Goal: Information Seeking & Learning: Learn about a topic

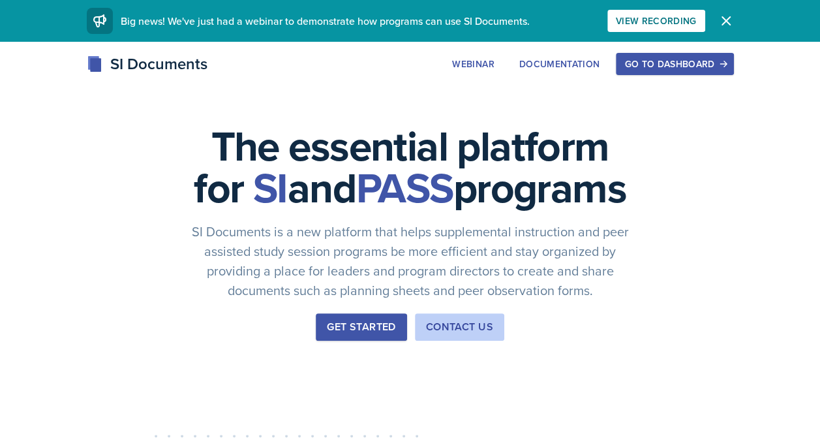
click at [693, 64] on div "Go to Dashboard" at bounding box center [674, 64] width 100 height 10
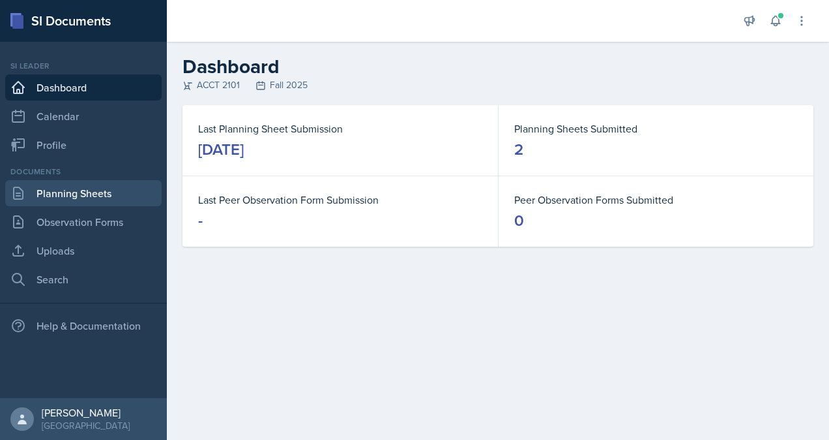
click at [93, 204] on link "Planning Sheets" at bounding box center [83, 193] width 157 height 26
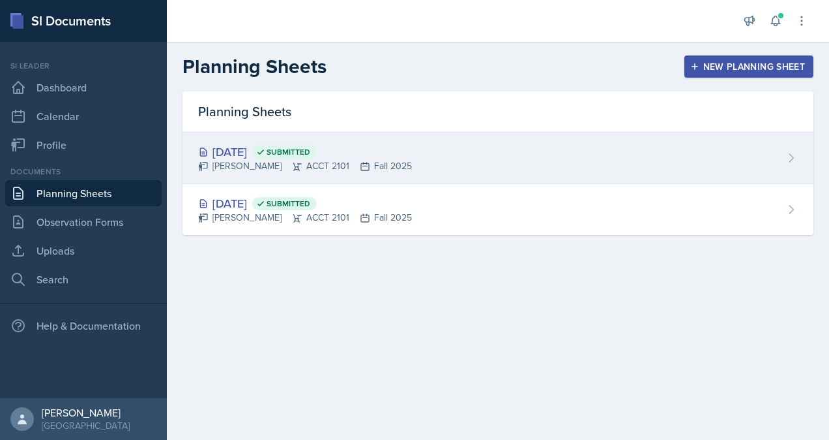
click at [246, 159] on div "[PERSON_NAME] ACCT 2101 Fall 2025" at bounding box center [305, 166] width 214 height 14
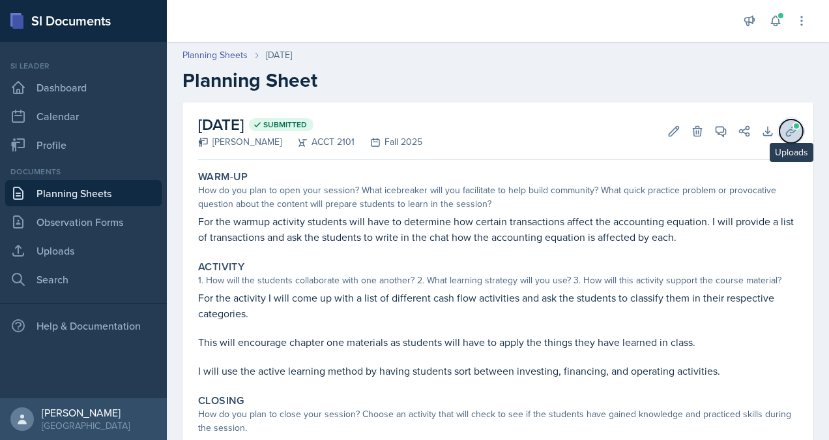
click at [785, 130] on icon at bounding box center [791, 131] width 13 height 13
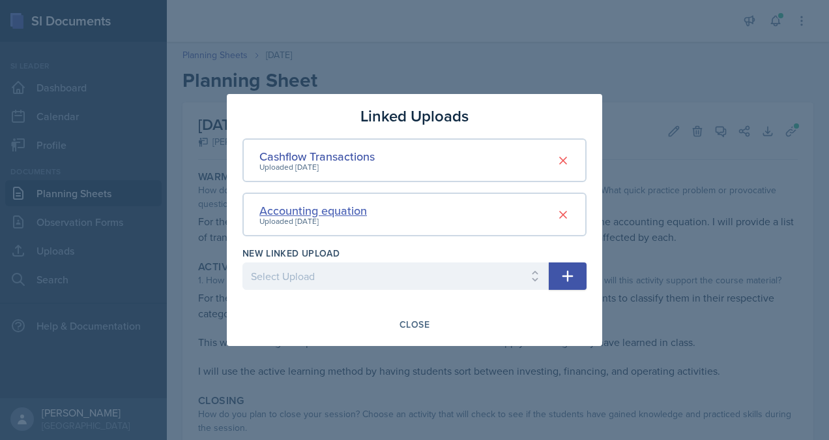
click at [333, 211] on div "Accounting equation" at bounding box center [314, 210] width 108 height 18
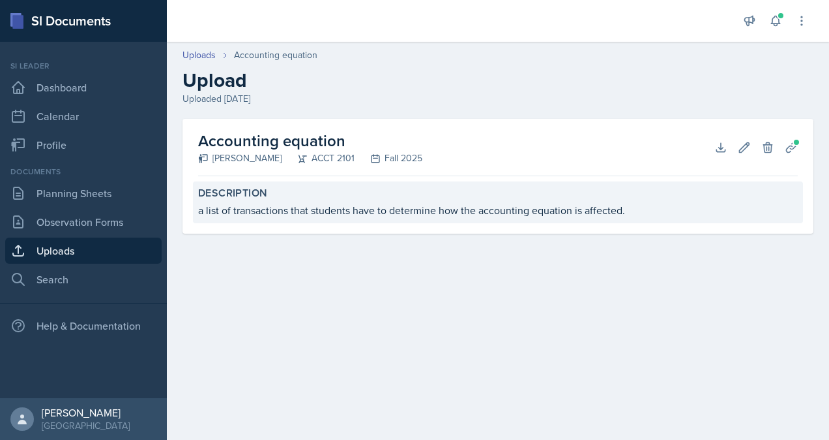
click at [348, 215] on div "a list of transactions that students have to determine how the accounting equat…" at bounding box center [498, 210] width 600 height 16
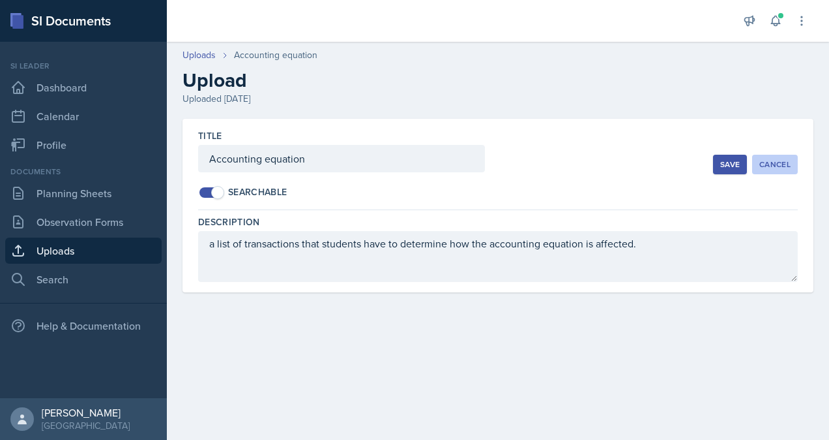
click at [769, 163] on div "Cancel" at bounding box center [775, 164] width 31 height 10
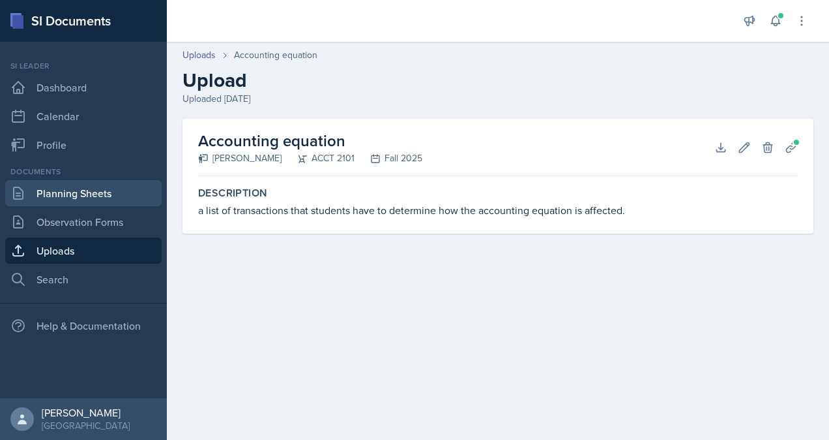
click at [61, 200] on link "Planning Sheets" at bounding box center [83, 193] width 157 height 26
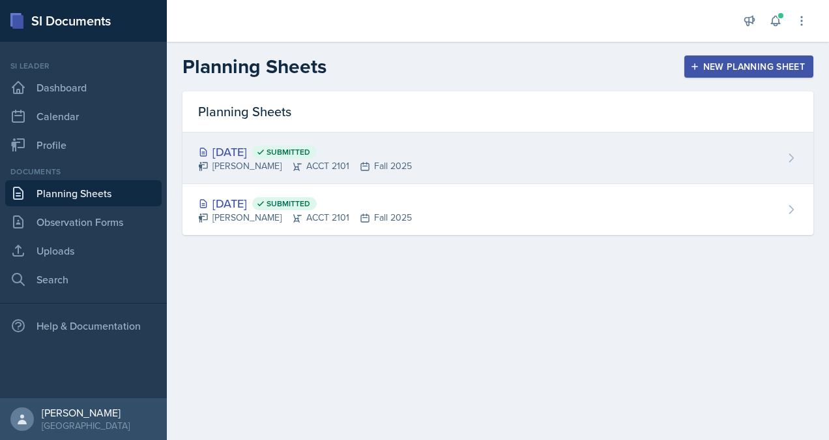
click at [263, 157] on div "[DATE] Submitted" at bounding box center [305, 152] width 214 height 18
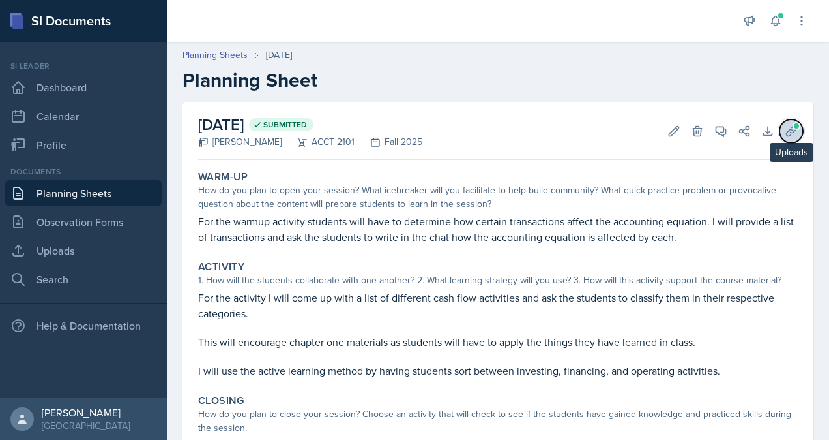
click at [786, 129] on icon at bounding box center [791, 131] width 10 height 10
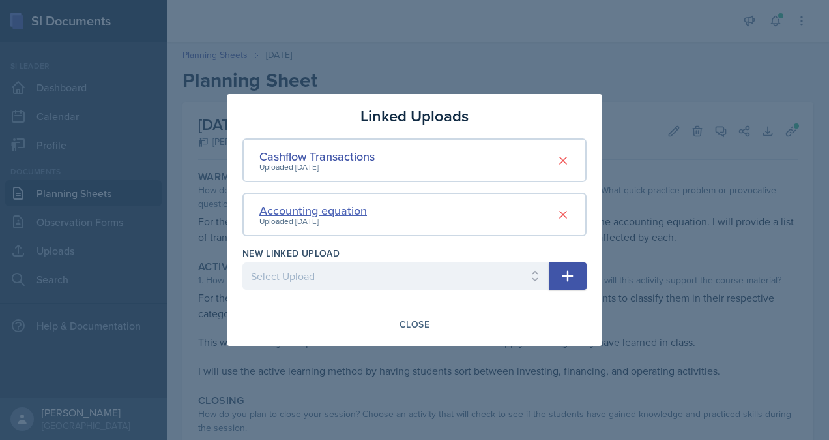
drag, startPoint x: 317, startPoint y: 214, endPoint x: 269, endPoint y: 212, distance: 48.3
click at [269, 212] on div "Accounting equation" at bounding box center [314, 210] width 108 height 18
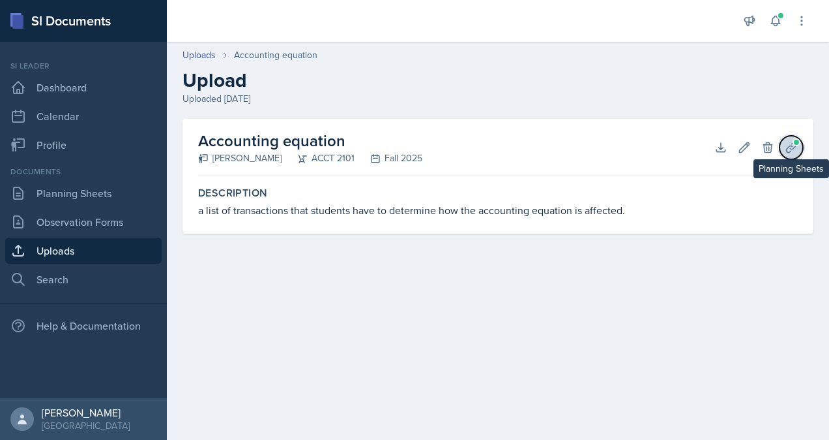
click at [789, 154] on button "Planning Sheets" at bounding box center [791, 147] width 23 height 23
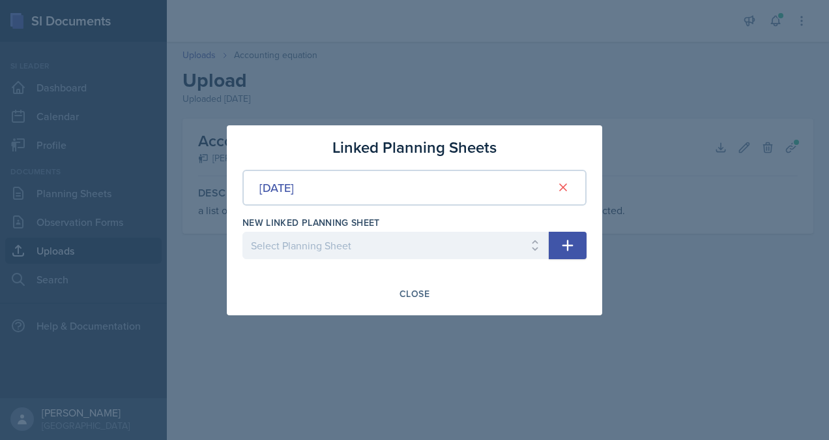
click at [668, 274] on div at bounding box center [414, 220] width 829 height 440
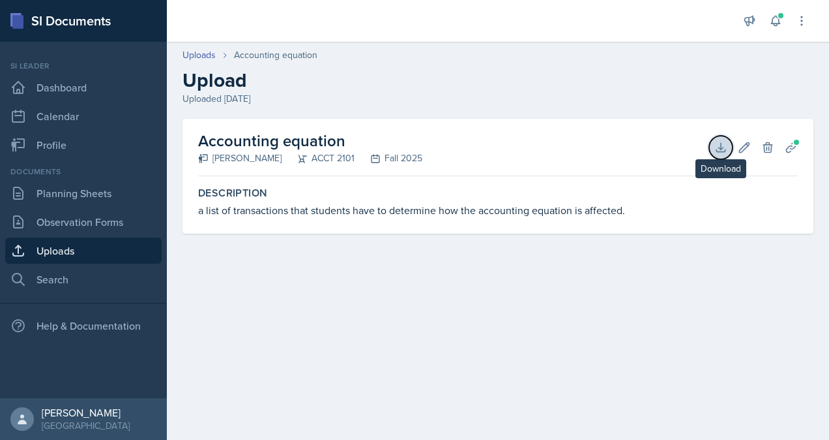
click at [717, 145] on icon at bounding box center [721, 147] width 13 height 13
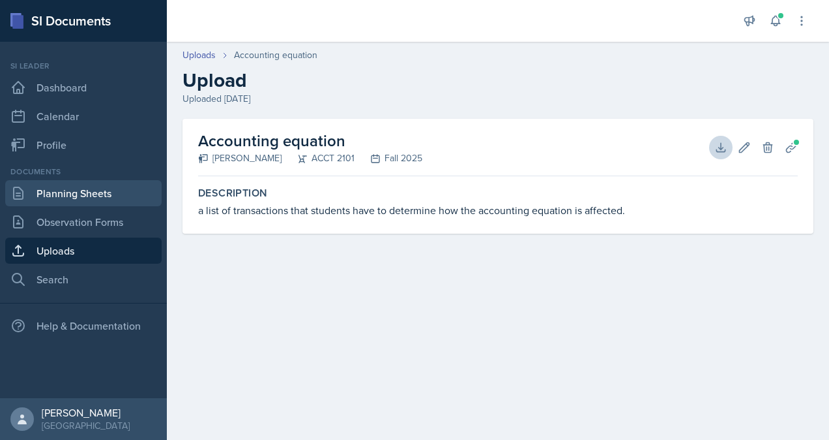
click at [100, 200] on link "Planning Sheets" at bounding box center [83, 193] width 157 height 26
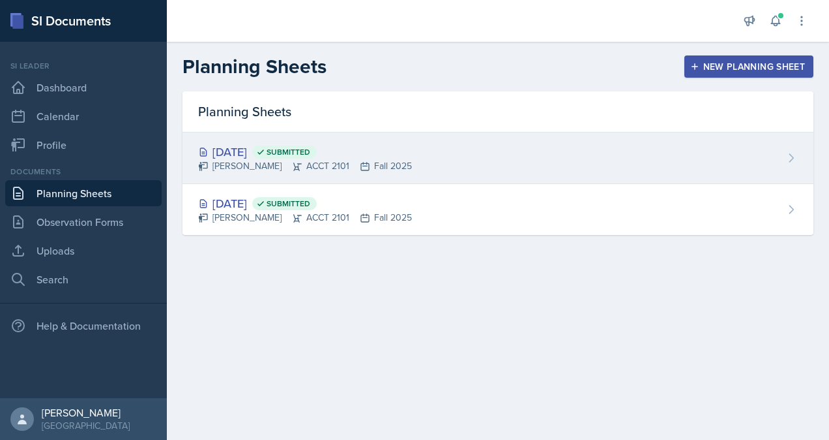
click at [265, 151] on div "[DATE] Submitted" at bounding box center [305, 152] width 214 height 18
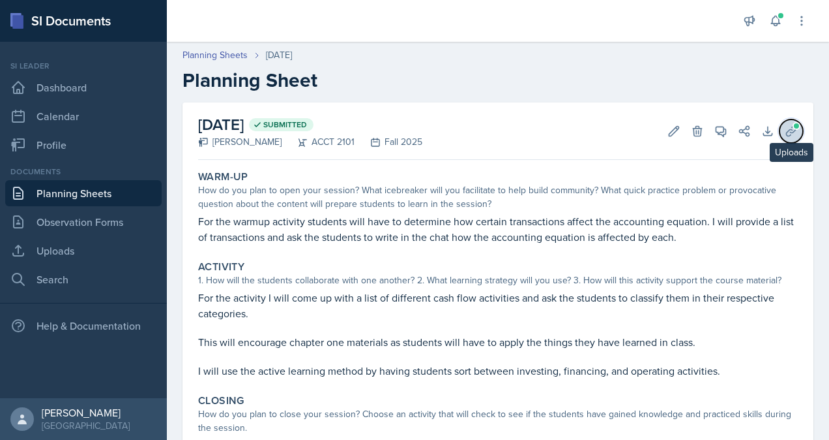
click at [785, 134] on icon at bounding box center [791, 131] width 13 height 13
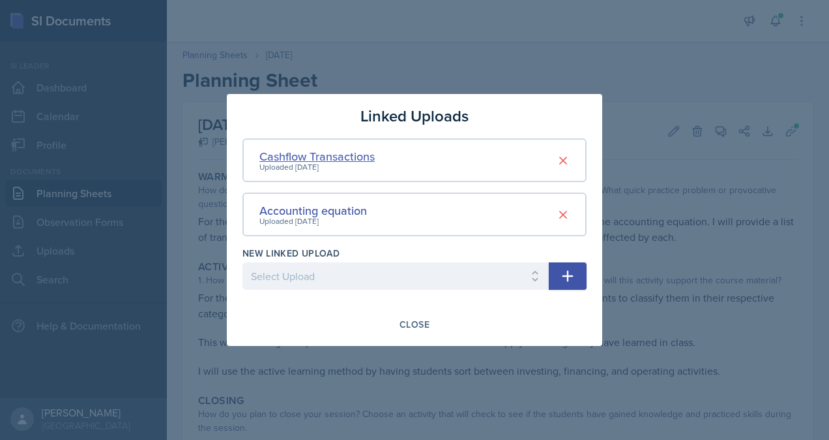
click at [333, 160] on div "Cashflow Transactions" at bounding box center [317, 156] width 115 height 18
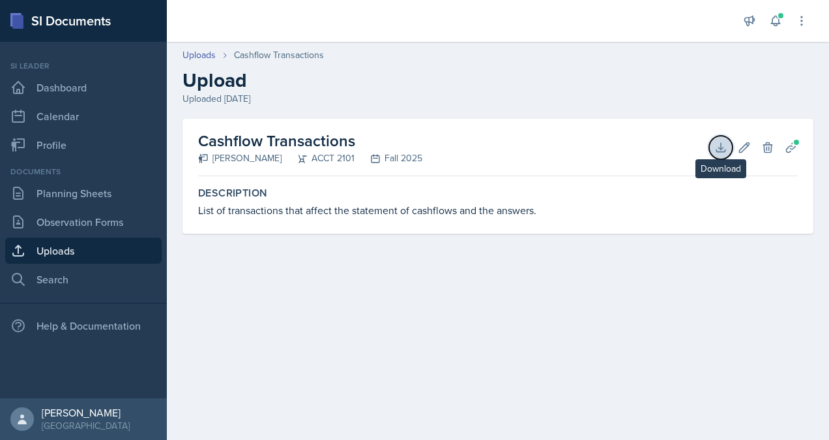
click at [723, 149] on icon at bounding box center [721, 147] width 13 height 13
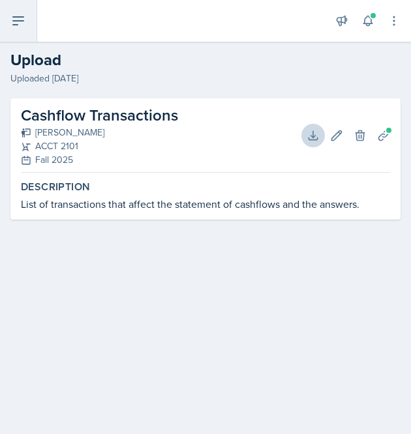
click at [15, 19] on icon at bounding box center [18, 21] width 16 height 16
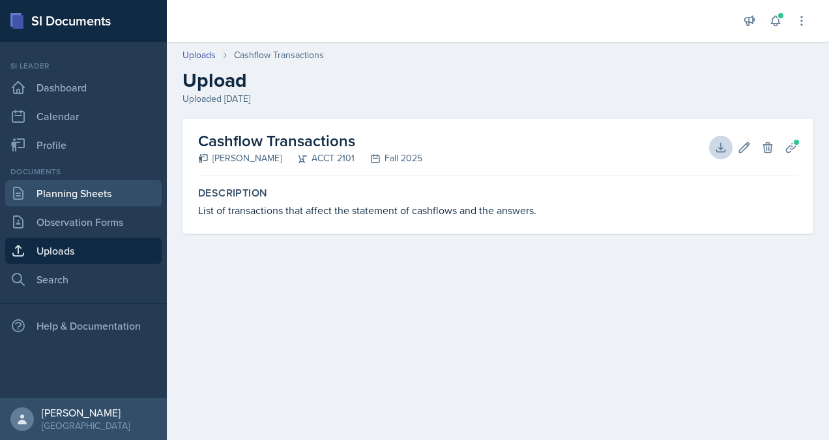
drag, startPoint x: 72, startPoint y: 195, endPoint x: 68, endPoint y: 188, distance: 7.6
click at [72, 195] on link "Planning Sheets" at bounding box center [83, 193] width 157 height 26
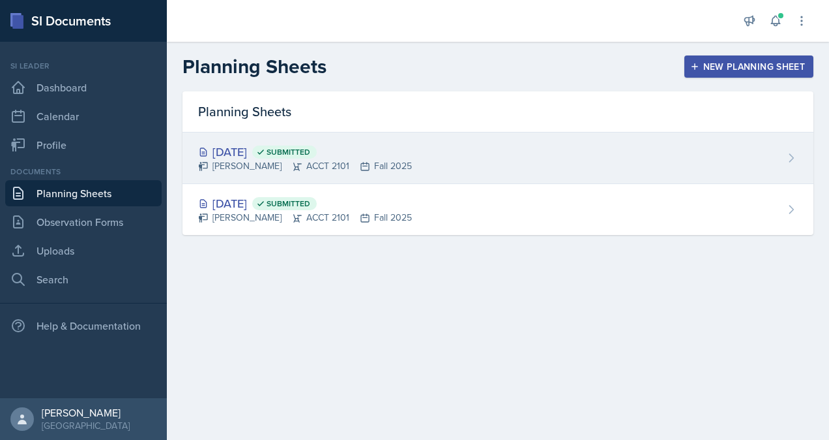
click at [250, 162] on div "[PERSON_NAME] ACCT 2101 Fall 2025" at bounding box center [305, 166] width 214 height 14
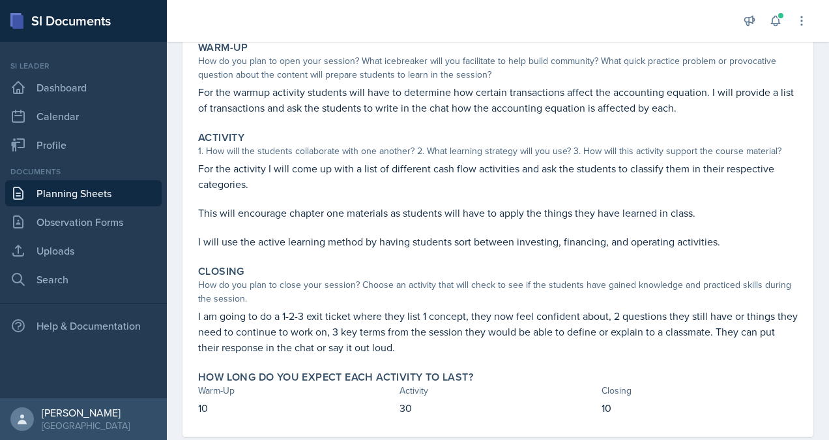
scroll to position [130, 0]
